Goal: Information Seeking & Learning: Find specific fact

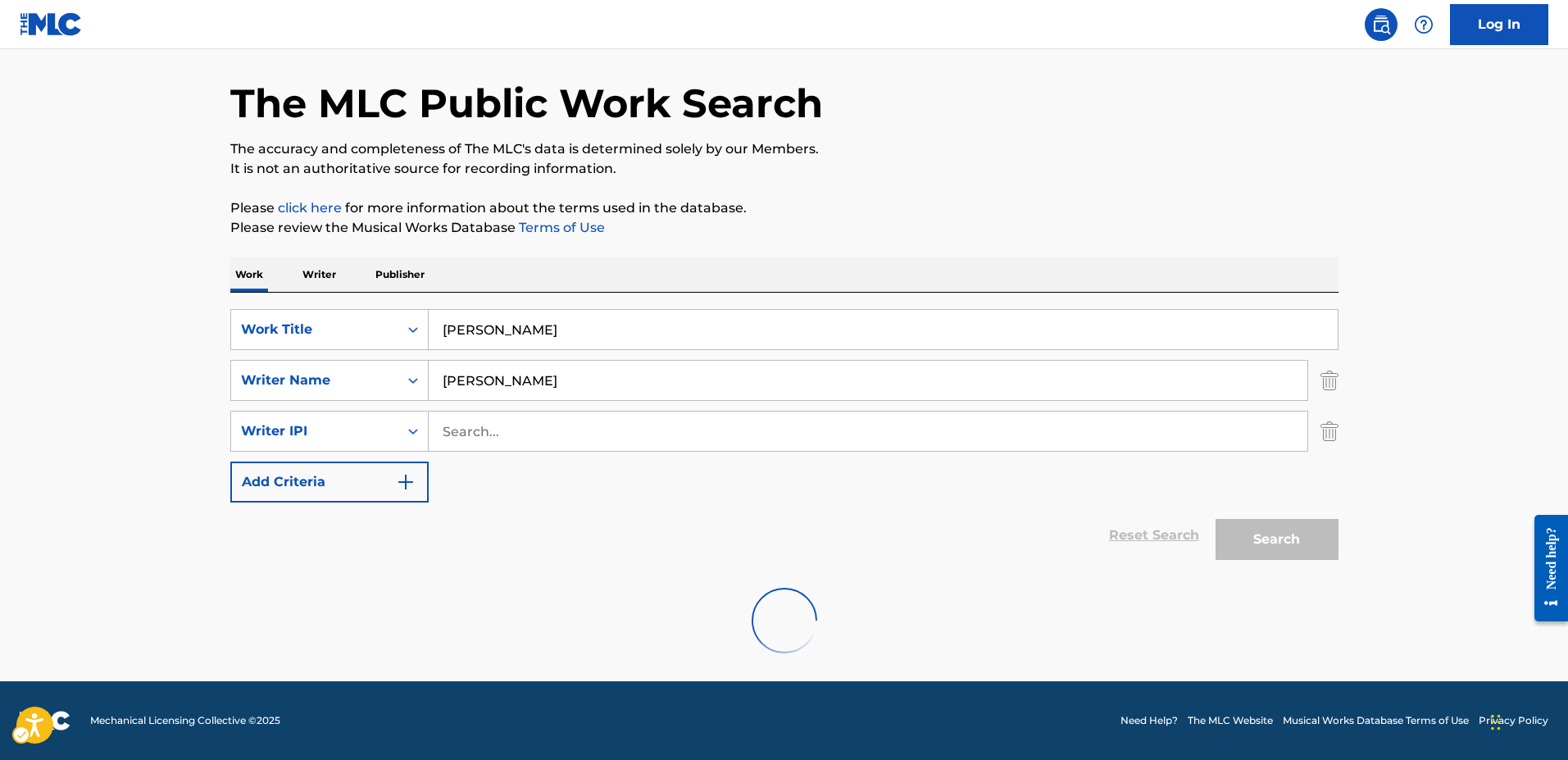
scroll to position [56, 0]
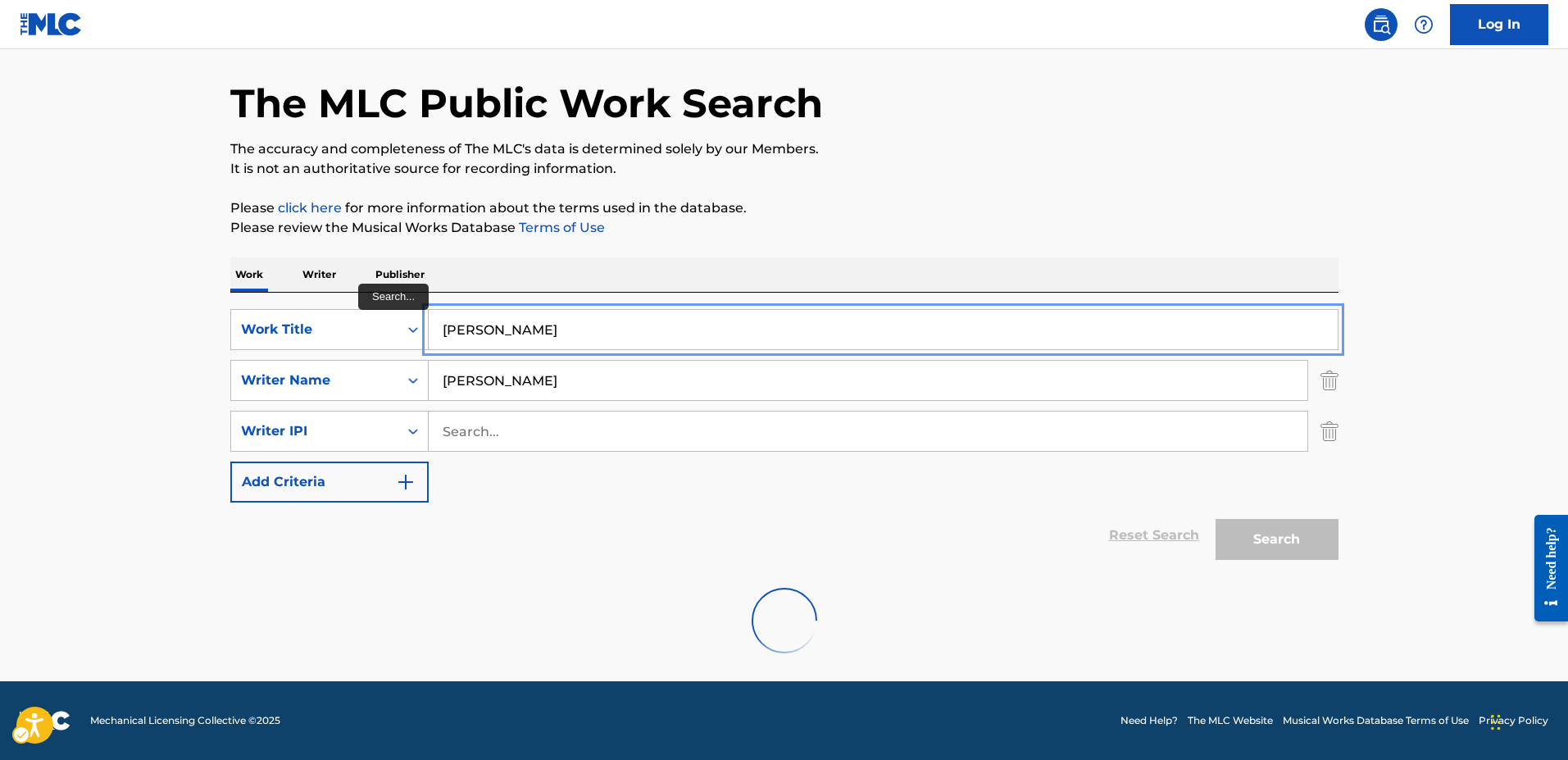
drag, startPoint x: 544, startPoint y: 330, endPoint x: 530, endPoint y: 340, distance: 17.2
click at [530, 339] on input "[PERSON_NAME]" at bounding box center [883, 329] width 909 height 39
drag, startPoint x: 548, startPoint y: 332, endPoint x: 422, endPoint y: 330, distance: 126.0
click at [422, 330] on div "SearchWithCriteria7cbde4ee-7a76-47a7-a002-60766fb24a4a Work Title [PERSON_NAME]" at bounding box center [784, 329] width 1108 height 41
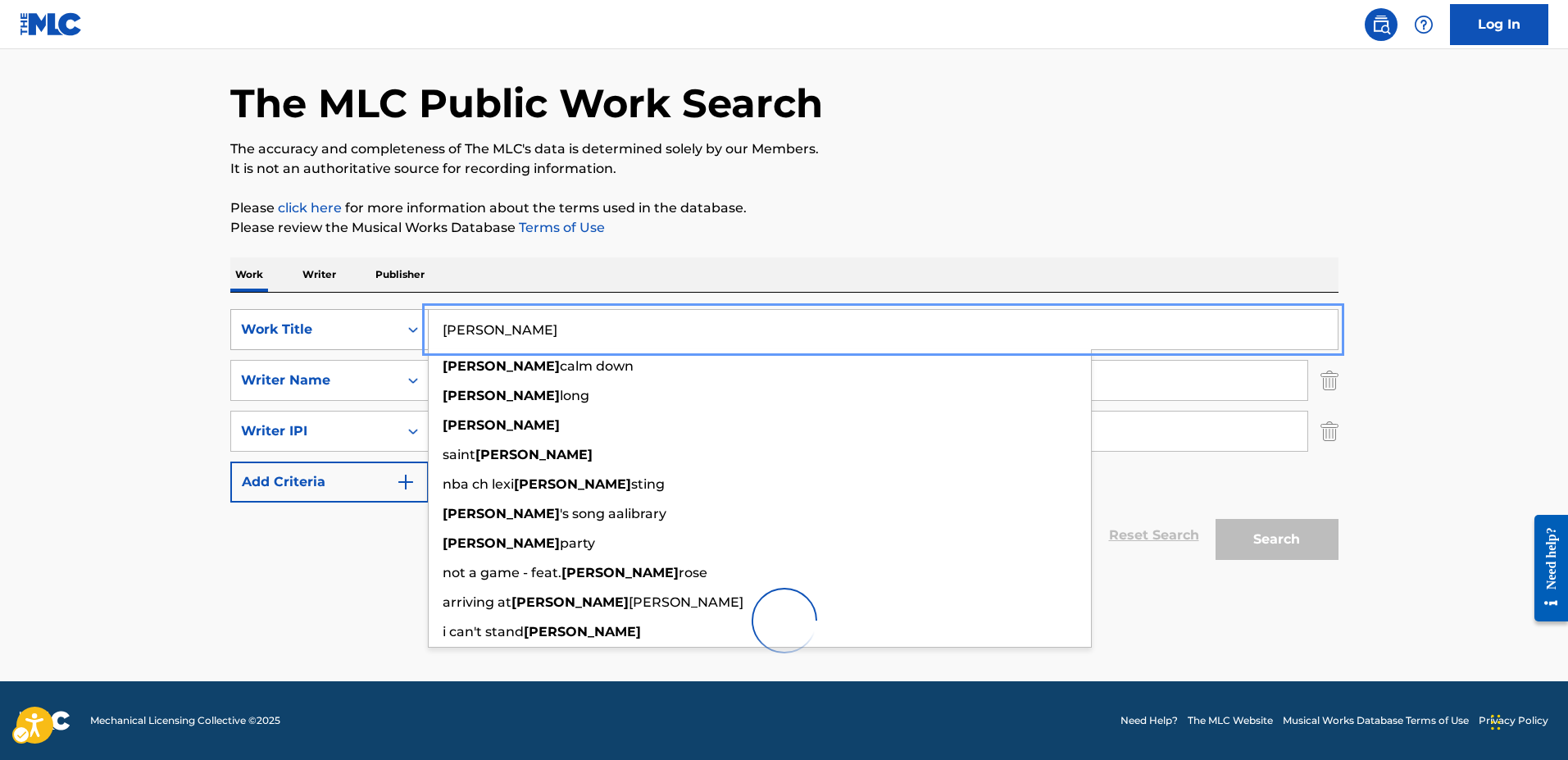
click at [230, 461] on button "Add Criteria" at bounding box center [330, 481] width 199 height 41
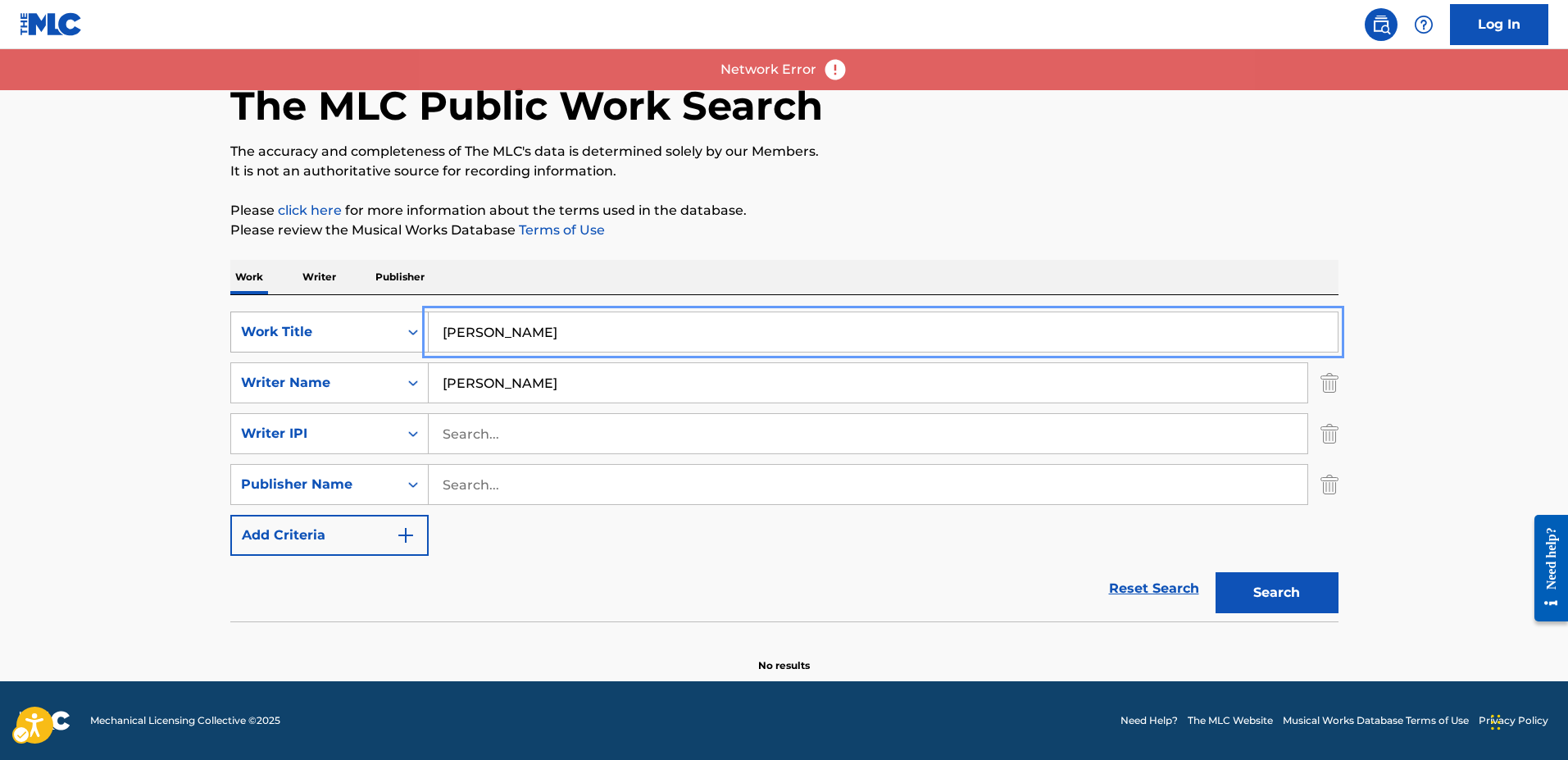
scroll to position [54, 0]
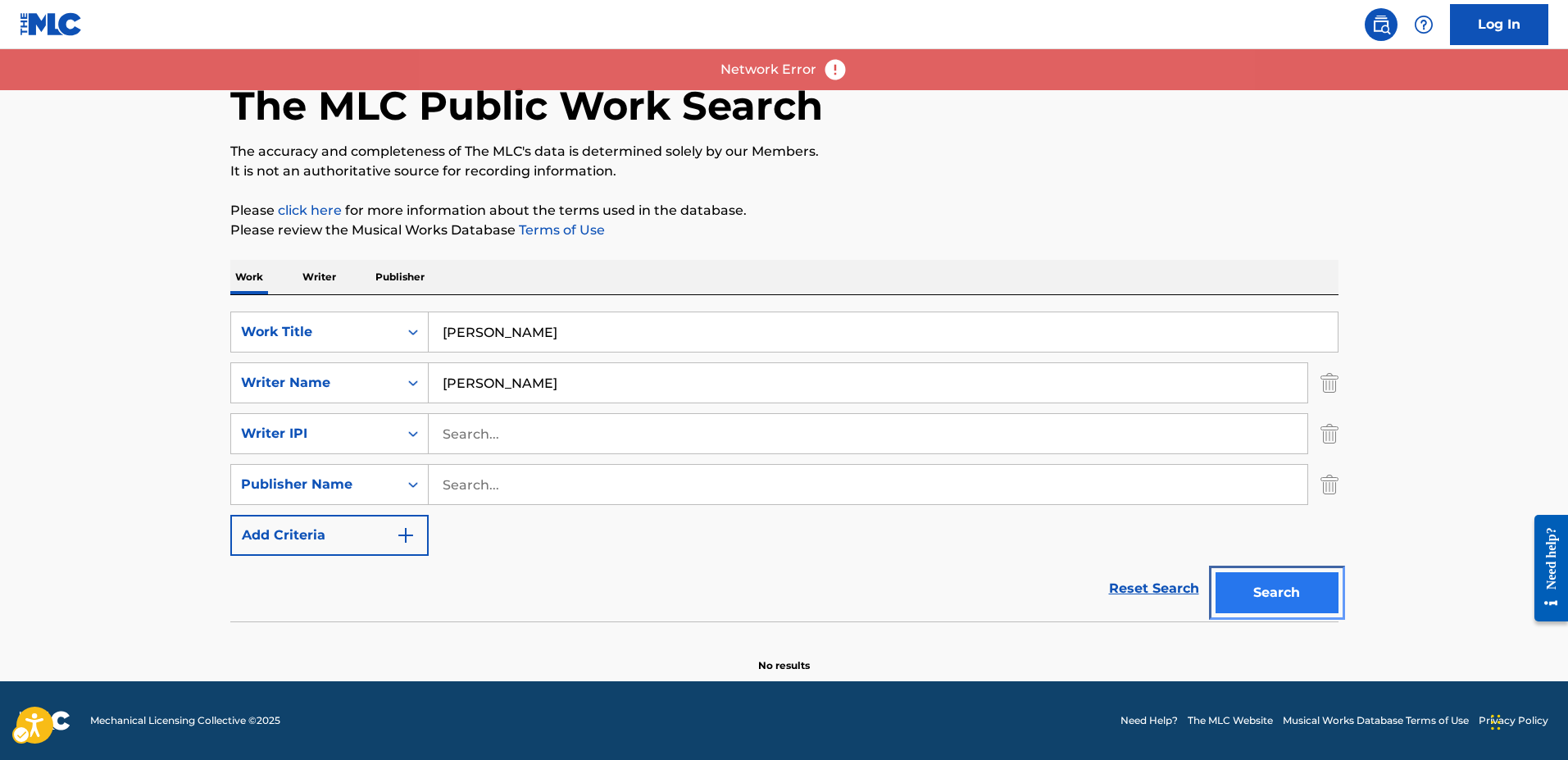
click at [1267, 600] on button "Search" at bounding box center [1277, 592] width 123 height 41
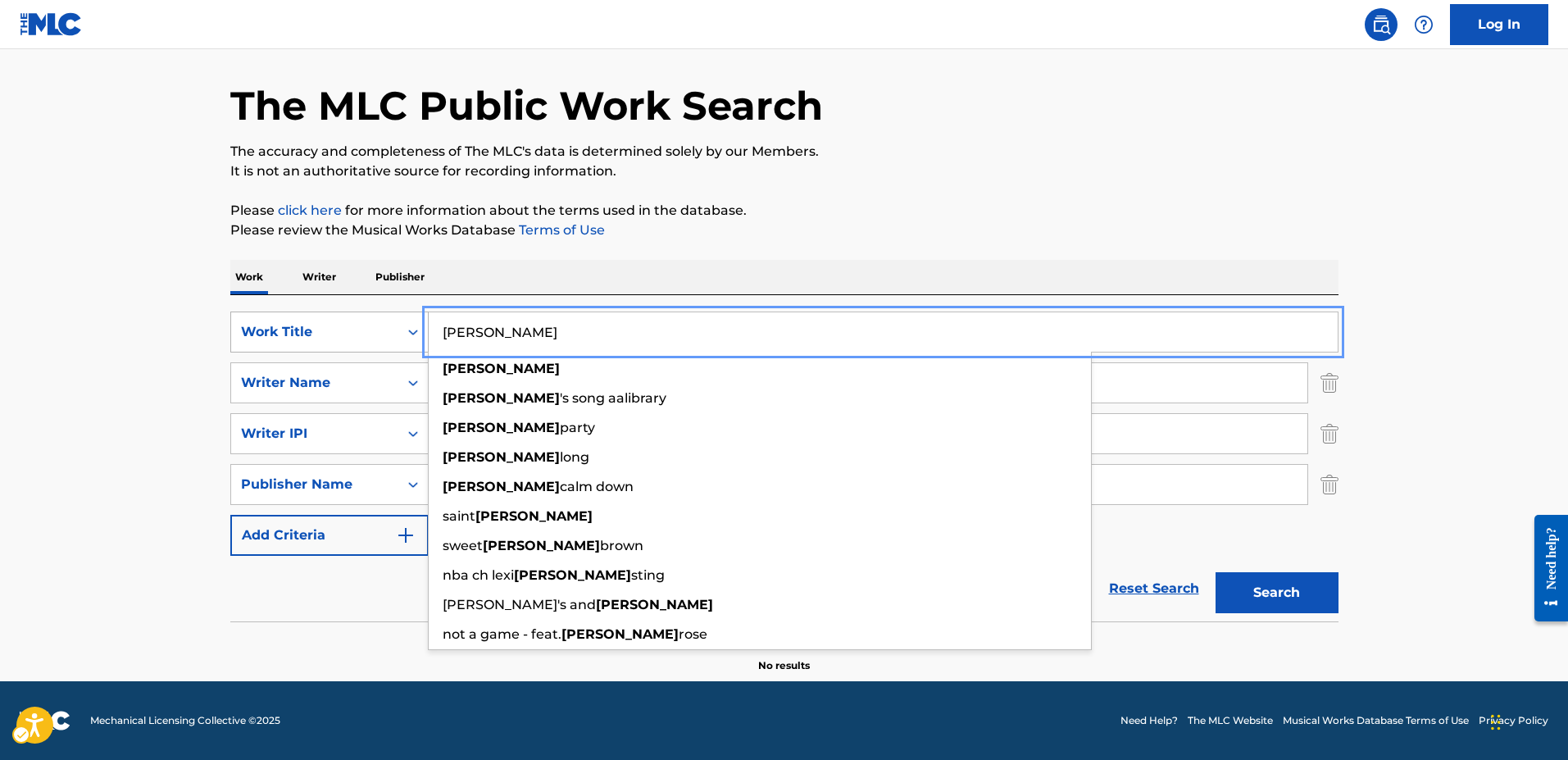
drag, startPoint x: 499, startPoint y: 330, endPoint x: 413, endPoint y: 330, distance: 86.0
click at [413, 330] on div "SearchWithCriteria7cbde4ee-7a76-47a7-a002-60766fb24a4a Work Title [PERSON_NAME]…" at bounding box center [784, 331] width 1108 height 41
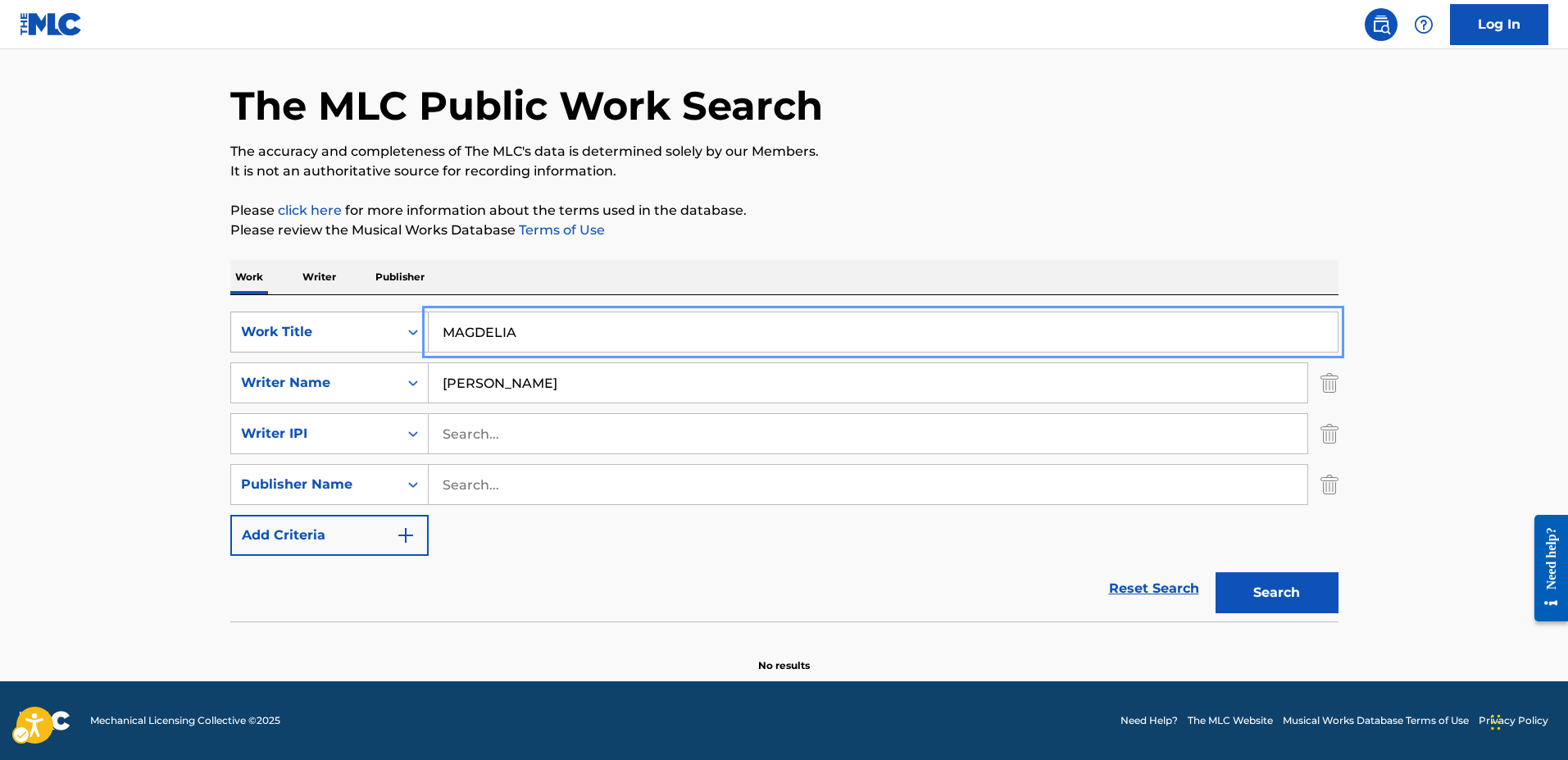
type input "MAGDELIA"
click at [230, 514] on button "Add Criteria" at bounding box center [330, 534] width 199 height 41
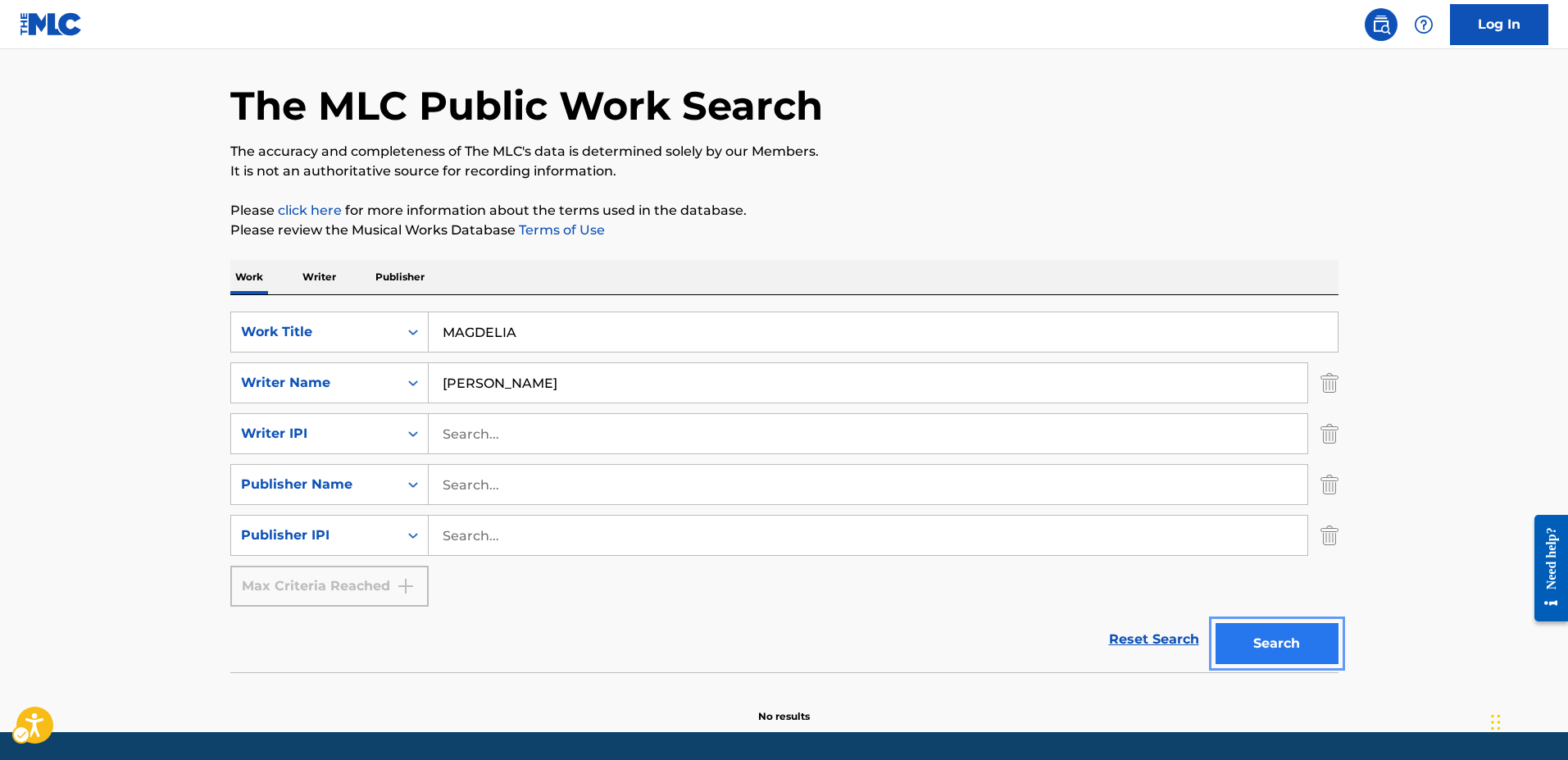
click at [1263, 643] on button "Search" at bounding box center [1277, 643] width 123 height 41
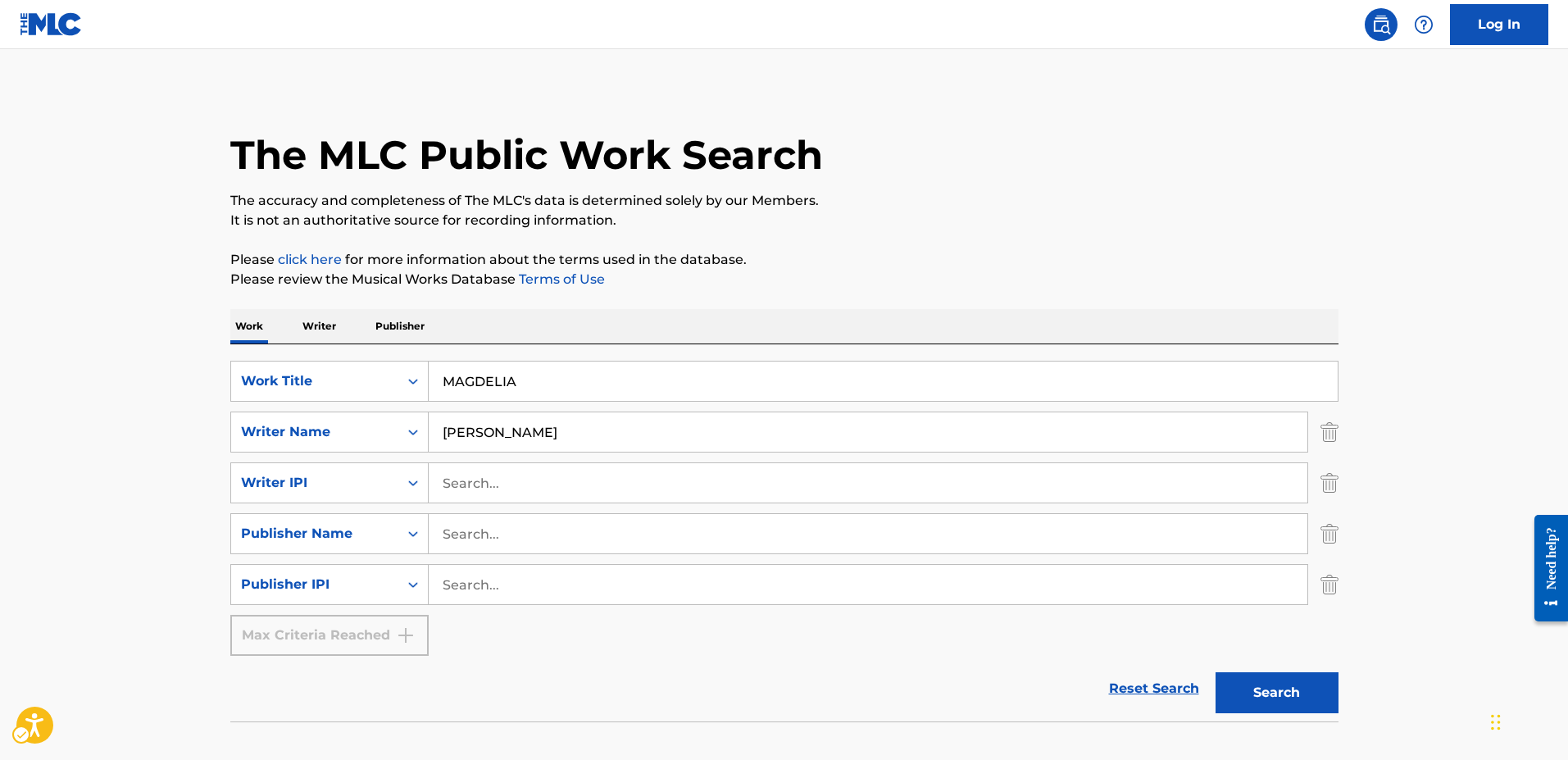
scroll to position [0, 0]
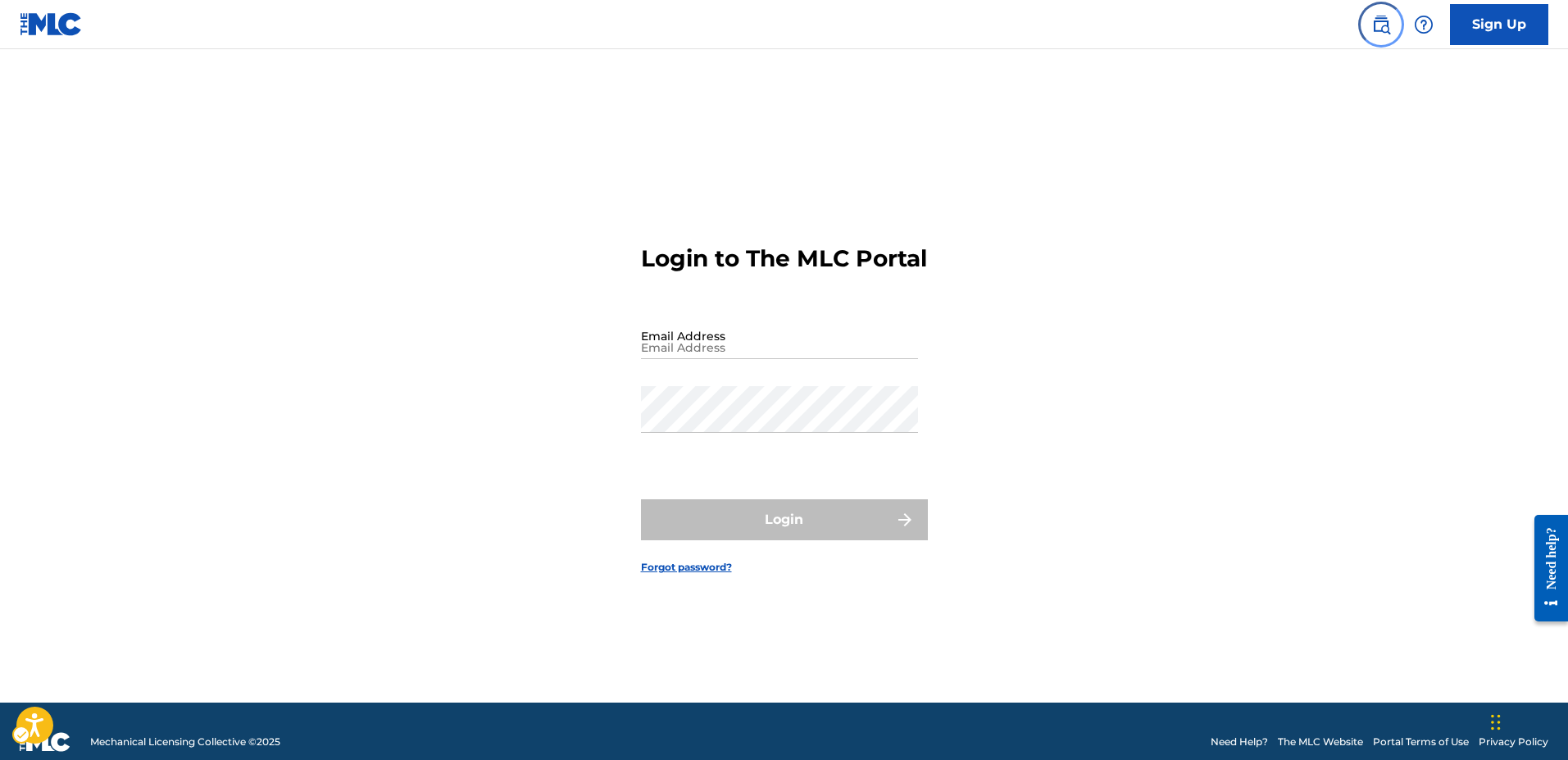
click at [1380, 21] on img "Page Menu" at bounding box center [1381, 25] width 20 height 20
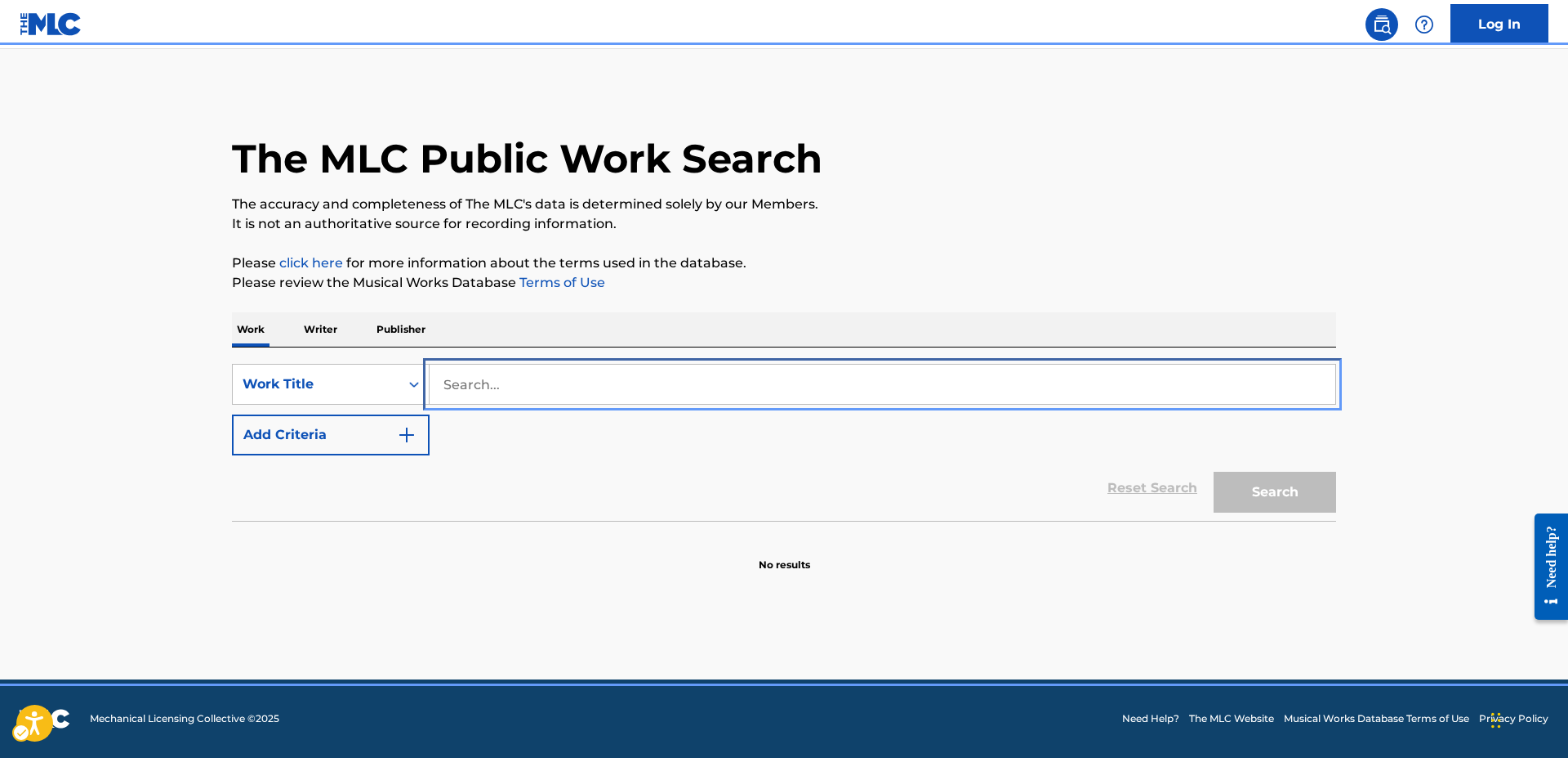
click at [446, 381] on input "Search..." at bounding box center [883, 384] width 906 height 39
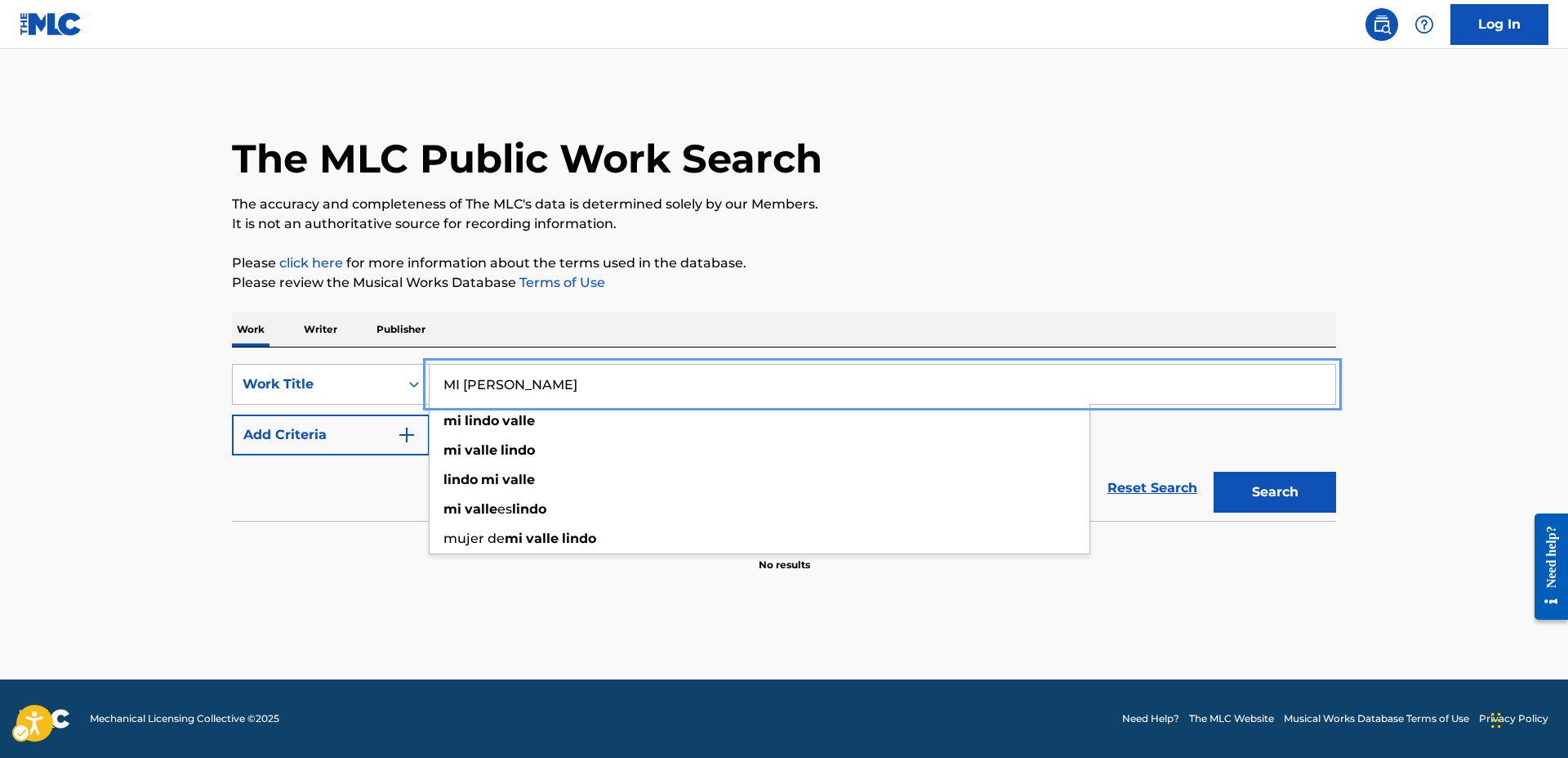
type input "MI LINDO VALLE"
click at [1275, 496] on button "Search" at bounding box center [1275, 491] width 122 height 41
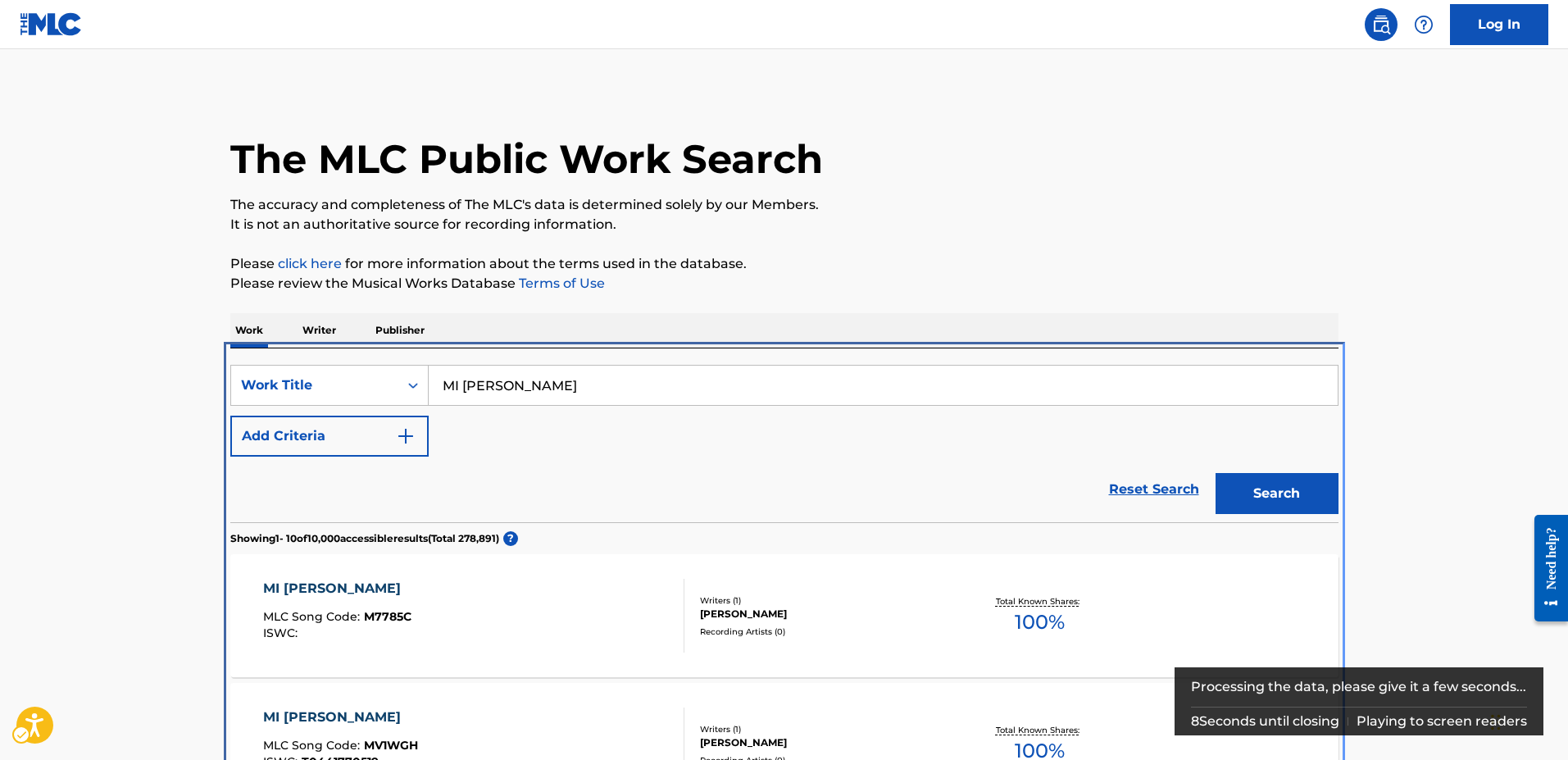
scroll to position [349, 0]
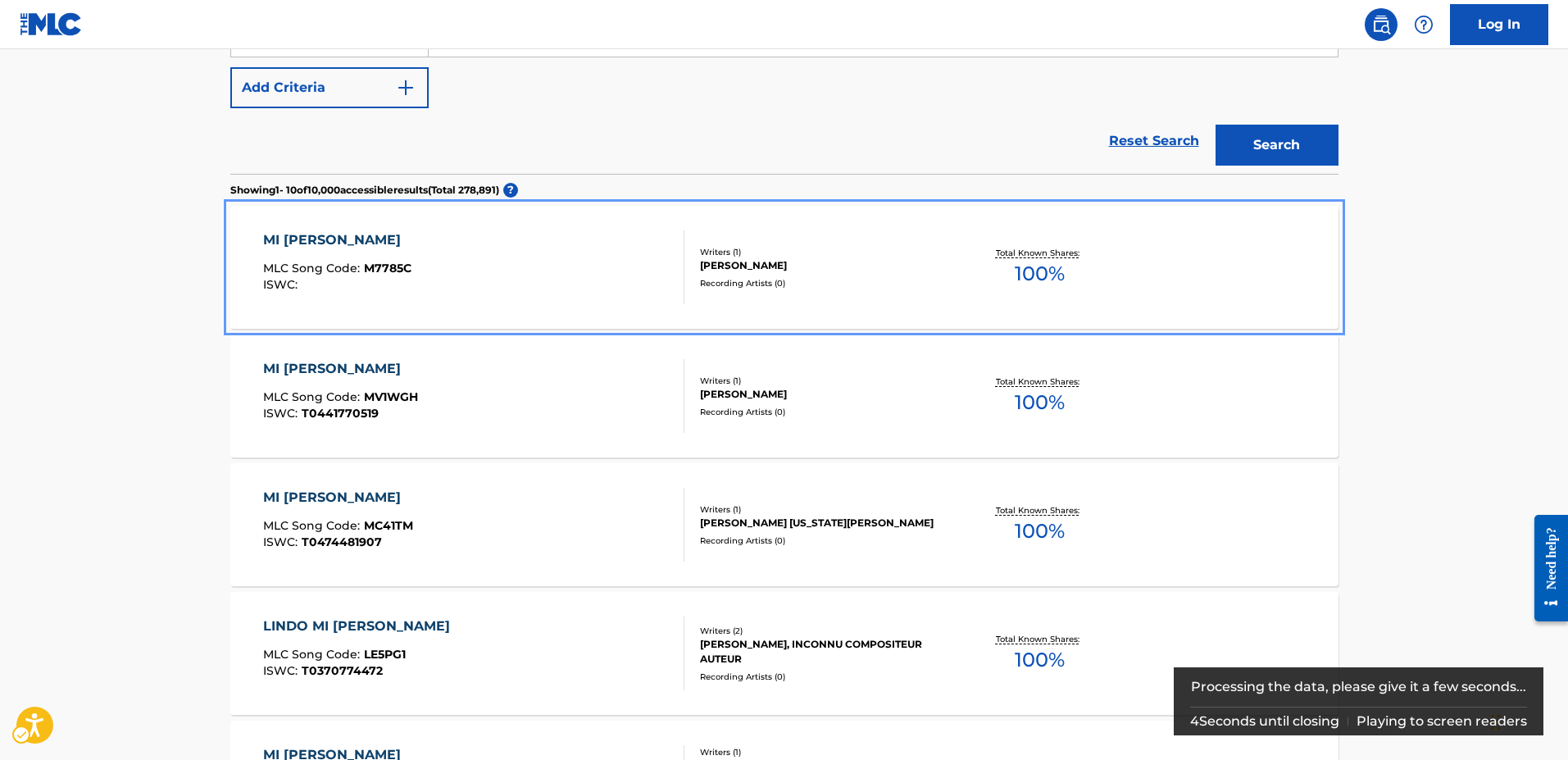
click at [381, 264] on span "M7785C" at bounding box center [388, 268] width 47 height 15
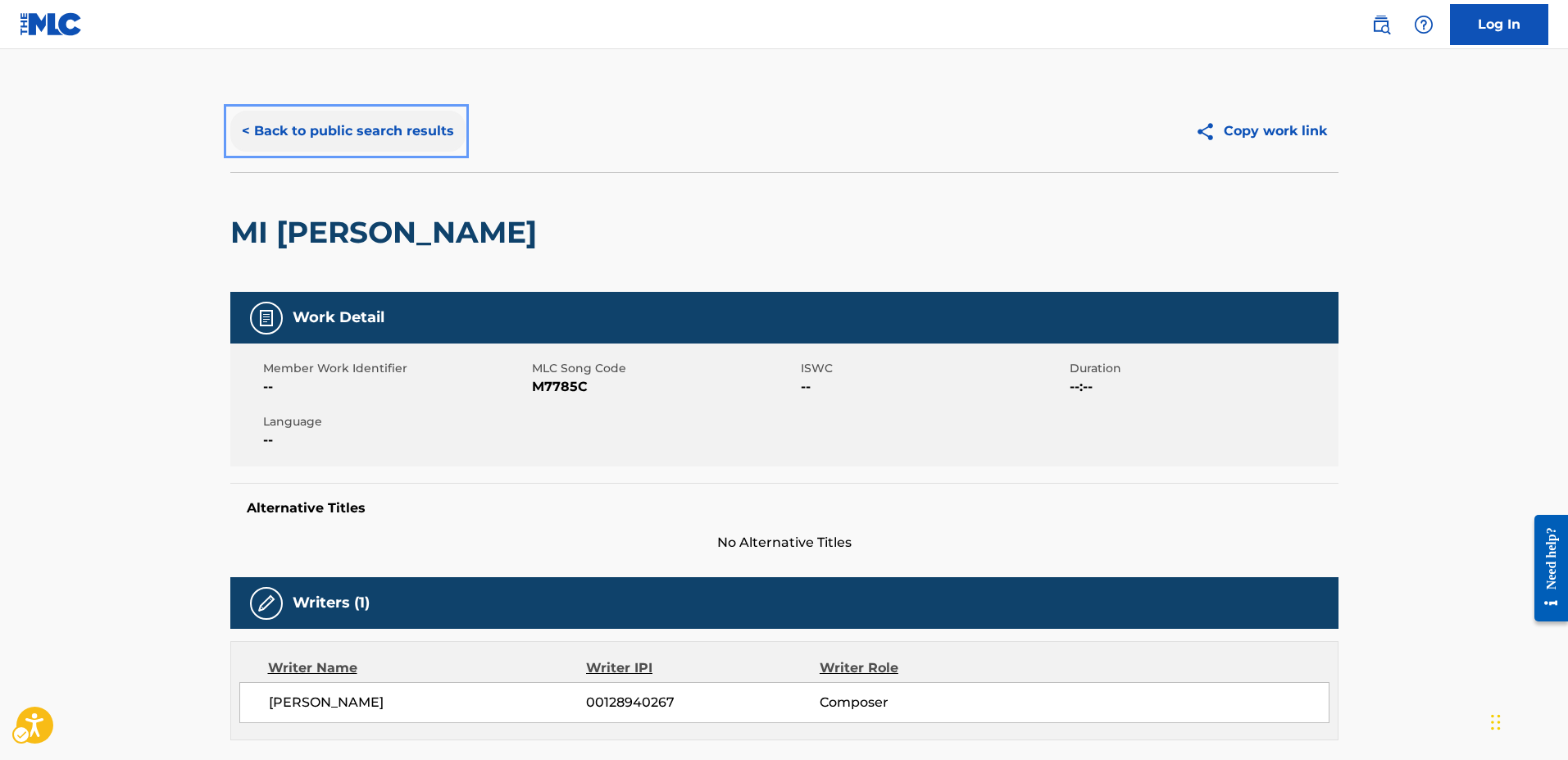
click at [239, 132] on button "< Back to public search results" at bounding box center [348, 131] width 235 height 41
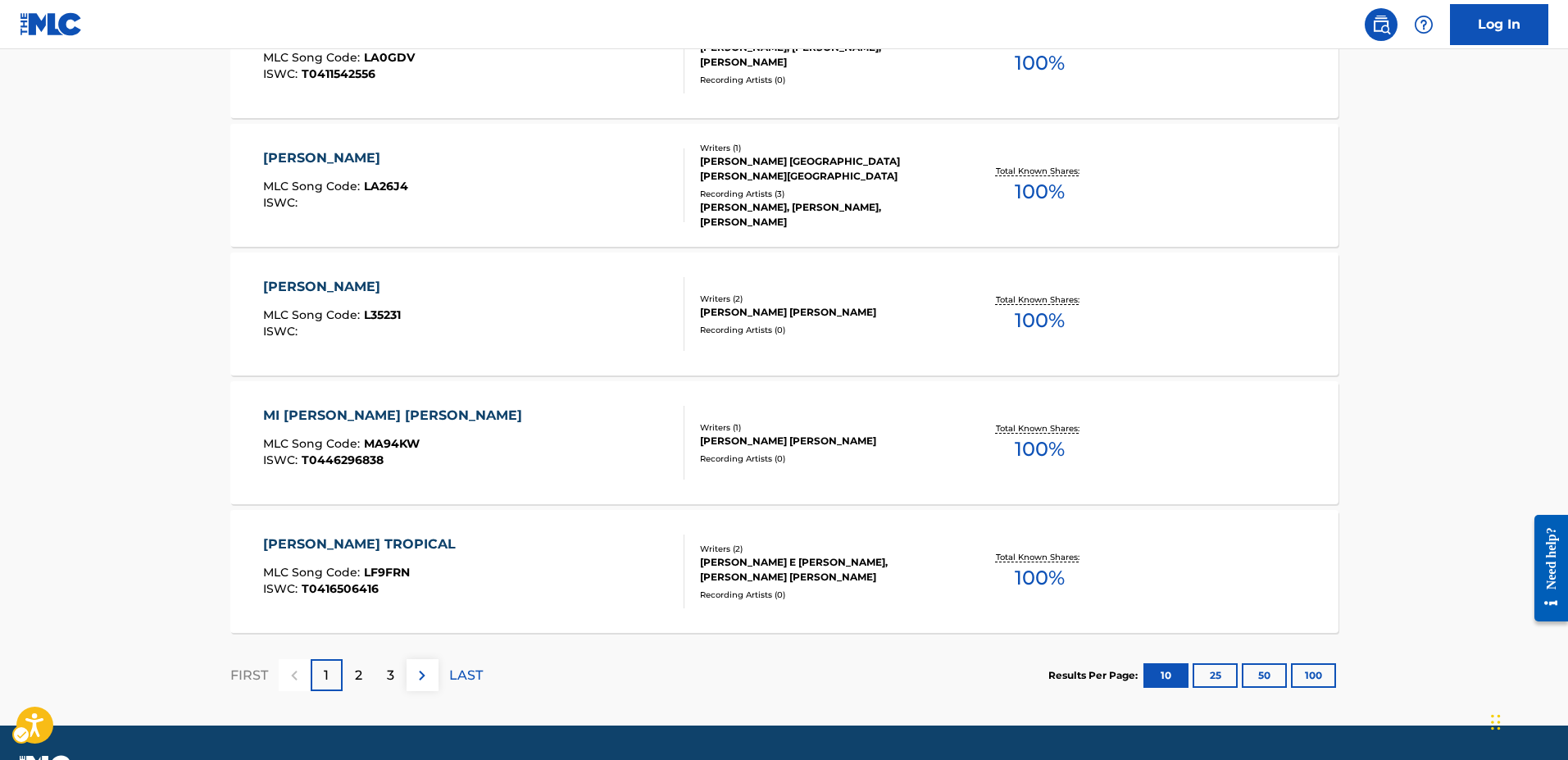
scroll to position [1246, 0]
